Goal: Task Accomplishment & Management: Use online tool/utility

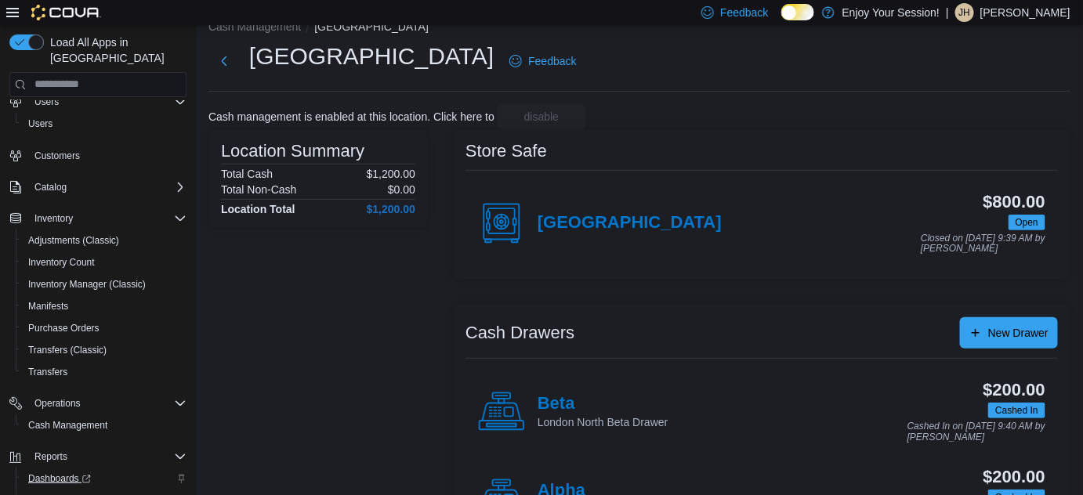
scroll to position [92, 0]
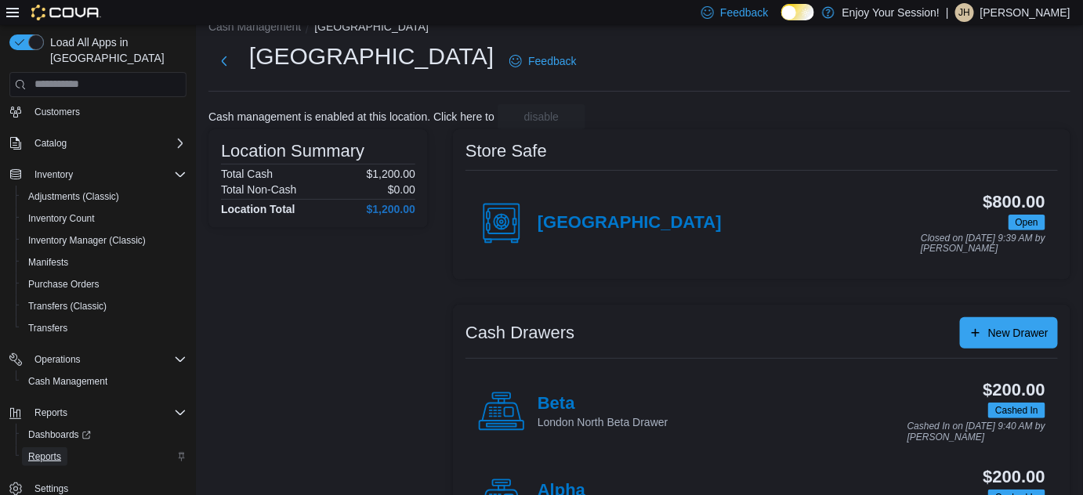
click at [52, 451] on span "Reports" at bounding box center [44, 457] width 33 height 13
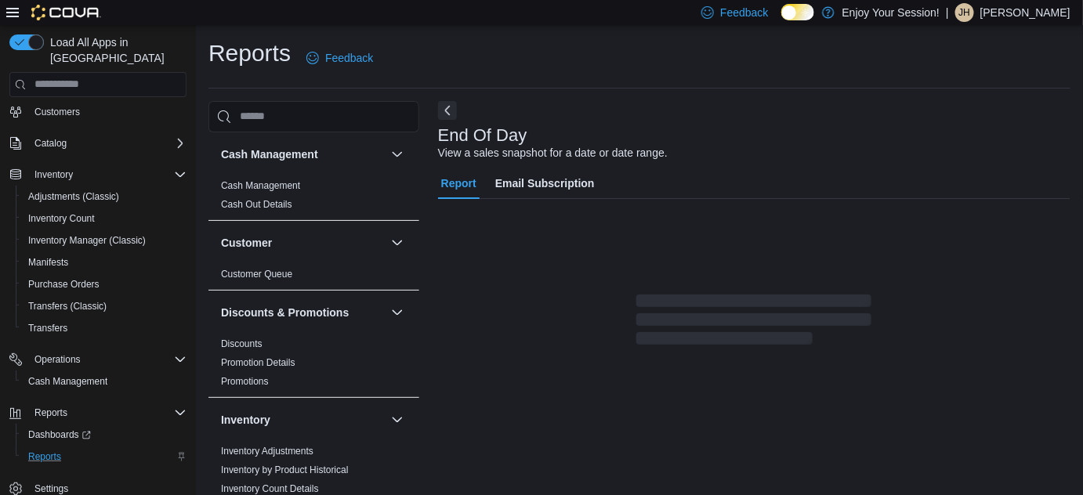
scroll to position [20, 0]
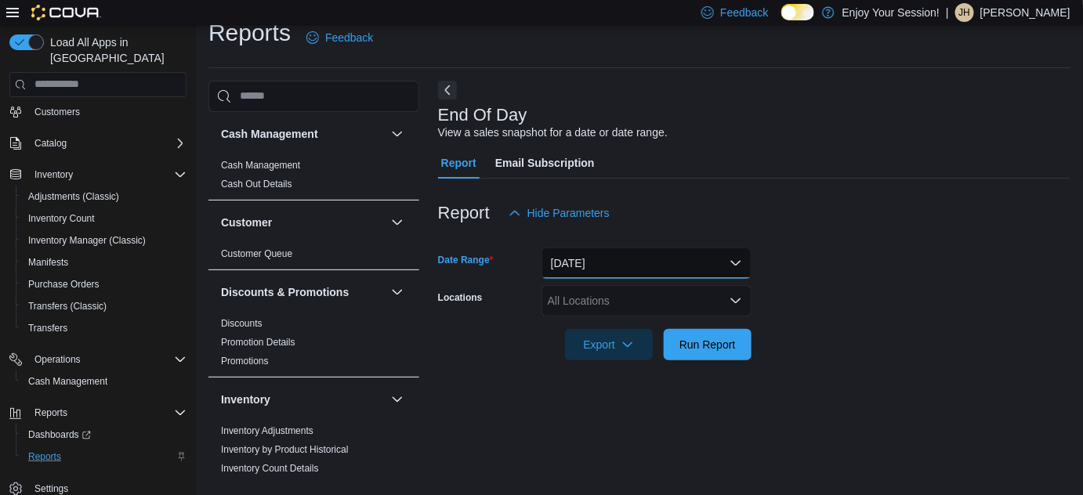
click at [675, 262] on button "[DATE]" at bounding box center [647, 263] width 210 height 31
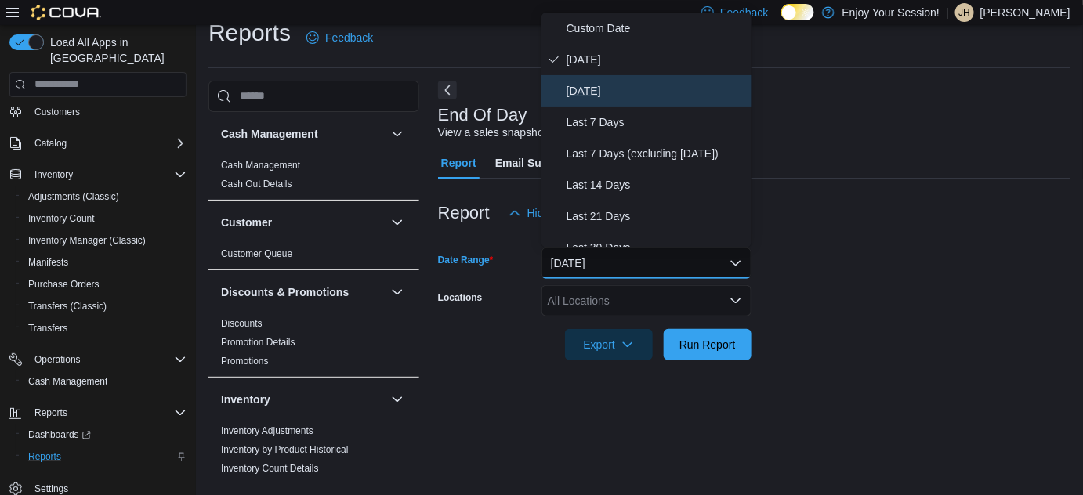
click at [602, 85] on span "[DATE]" at bounding box center [656, 91] width 179 height 19
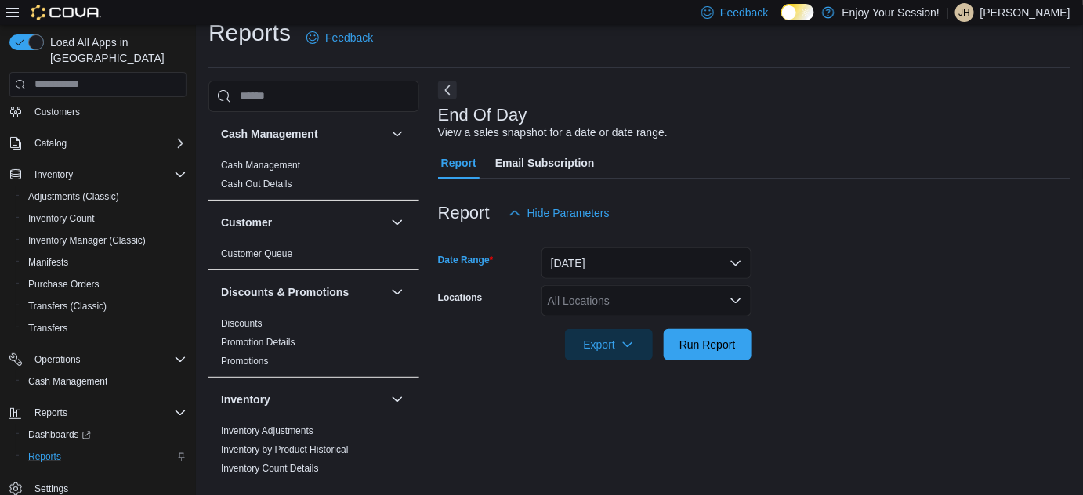
click at [575, 299] on div "All Locations" at bounding box center [647, 300] width 210 height 31
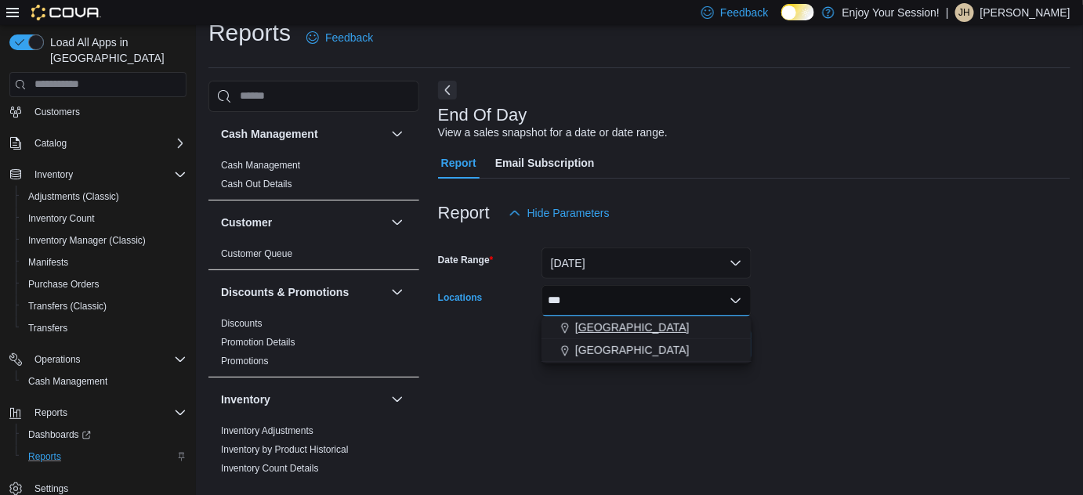
type input "***"
click at [618, 328] on span "[GEOGRAPHIC_DATA]" at bounding box center [632, 328] width 114 height 16
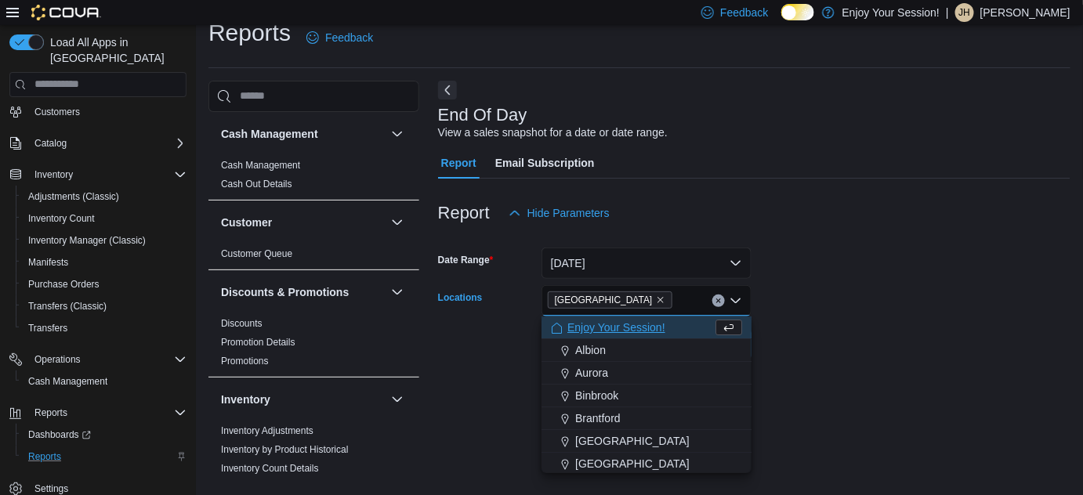
click at [809, 312] on form "Date Range [DATE] Locations [GEOGRAPHIC_DATA] [GEOGRAPHIC_DATA] box. Selected. …" at bounding box center [754, 295] width 633 height 132
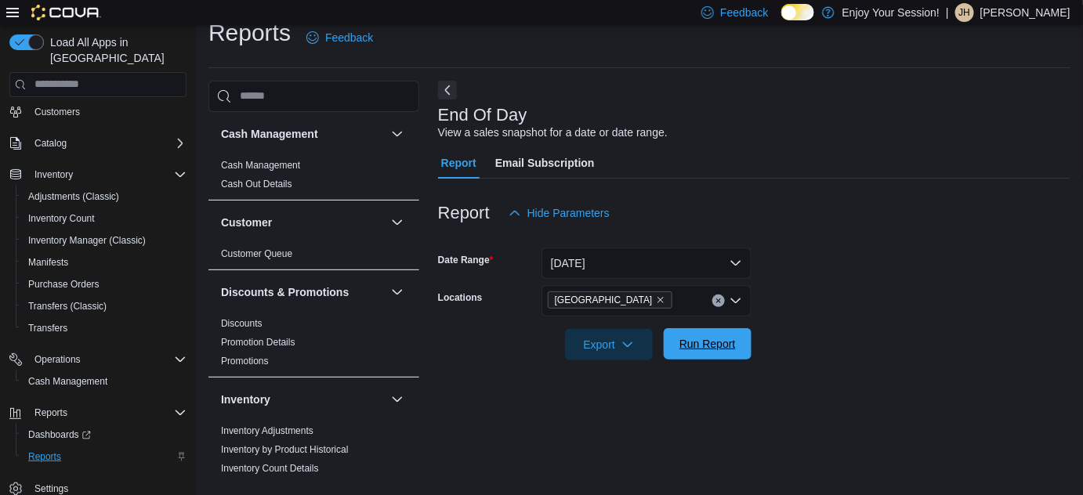
click at [732, 343] on span "Run Report" at bounding box center [708, 344] width 56 height 16
